Goal: Register for event/course

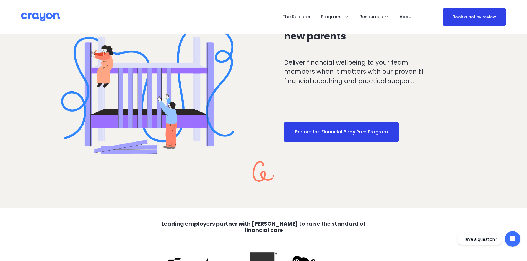
scroll to position [968, 0]
click at [376, 138] on link "Explore the Financial Baby Prep Program" at bounding box center [341, 132] width 114 height 20
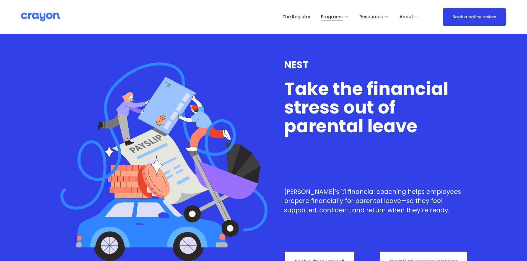
click at [335, 15] on span "Programs" at bounding box center [332, 17] width 22 height 8
click at [298, 17] on link "The Register" at bounding box center [296, 16] width 28 height 9
